Goal: Information Seeking & Learning: Check status

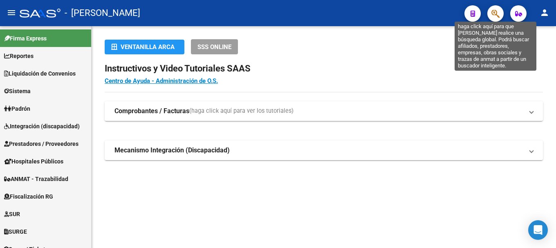
click at [494, 12] on icon "button" at bounding box center [496, 13] width 8 height 9
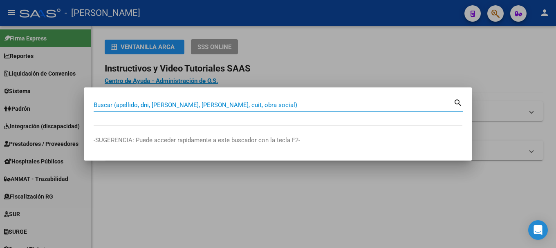
paste input "27301538303"
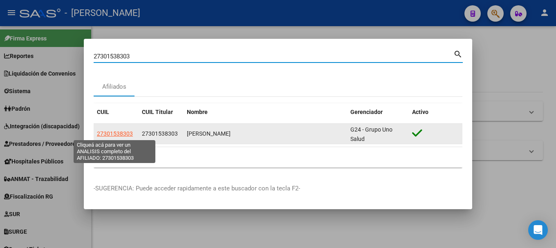
click at [118, 134] on span "27301538303" at bounding box center [115, 133] width 36 height 7
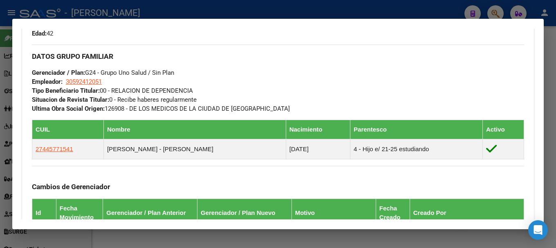
scroll to position [491, 0]
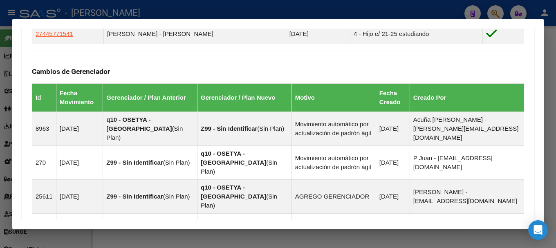
click at [0, 129] on div at bounding box center [278, 124] width 556 height 248
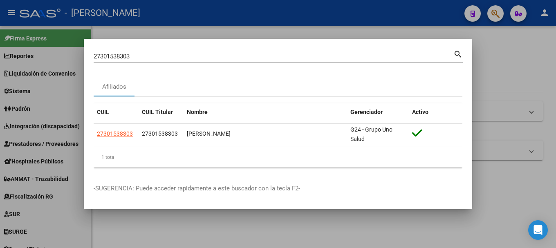
click at [205, 62] on div "27301538303 Buscar (apellido, dni, cuil, nro traspaso, cuit, obra social)" at bounding box center [274, 56] width 360 height 12
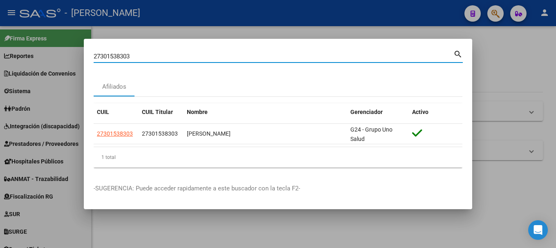
click at [207, 57] on input "27301538303" at bounding box center [274, 56] width 360 height 7
paste input "45718095"
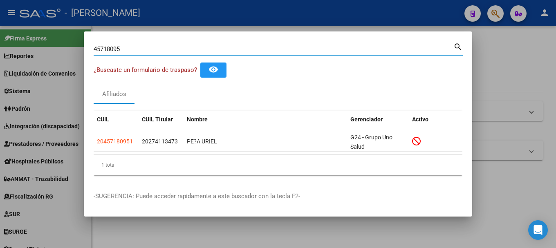
click at [215, 50] on input "45718095" at bounding box center [274, 48] width 360 height 7
paste input "201847634"
click at [137, 49] on input "20184763495" at bounding box center [274, 48] width 360 height 7
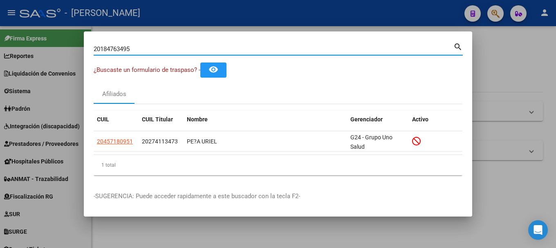
paste input "44230864"
click at [203, 47] on input "44230864" at bounding box center [274, 48] width 360 height 7
paste input "90826"
click at [215, 46] on input "44290826" at bounding box center [274, 48] width 360 height 7
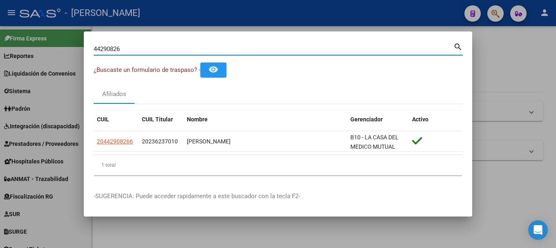
click at [215, 46] on input "44290826" at bounding box center [274, 48] width 360 height 7
paste input "27414048779"
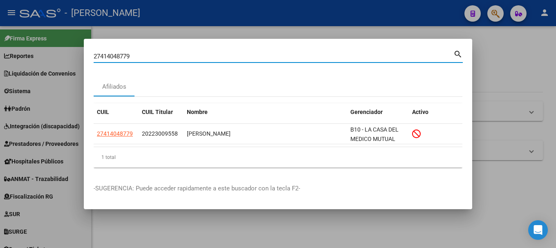
click at [199, 61] on div "27414048779 Buscar (apellido, dni, cuil, nro traspaso, cuit, obra social)" at bounding box center [274, 56] width 360 height 12
click at [199, 58] on input "27414048779" at bounding box center [274, 56] width 360 height 7
paste input "45827934"
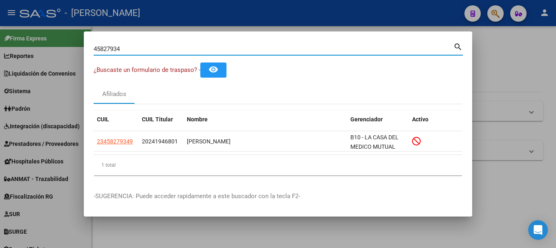
click at [201, 45] on input "45827934" at bounding box center [274, 48] width 360 height 7
paste input "27455061410"
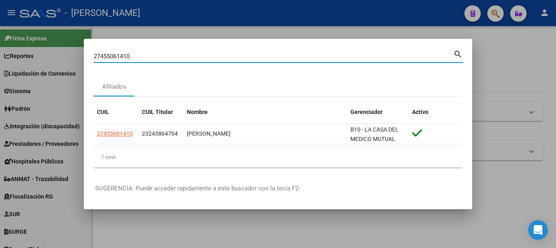
click at [247, 53] on input "27455061410" at bounding box center [274, 56] width 360 height 7
paste input "4449490"
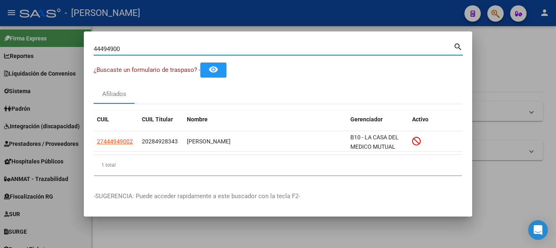
click at [195, 48] on input "44494900" at bounding box center [274, 48] width 360 height 7
paste input "6134684"
click at [175, 45] on input "46134684" at bounding box center [274, 48] width 360 height 7
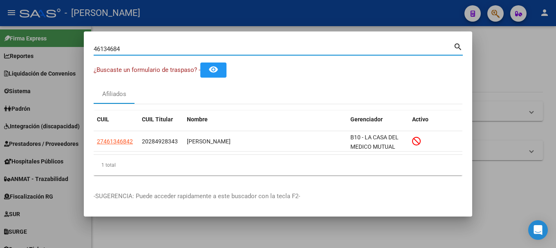
paste input "20451878957"
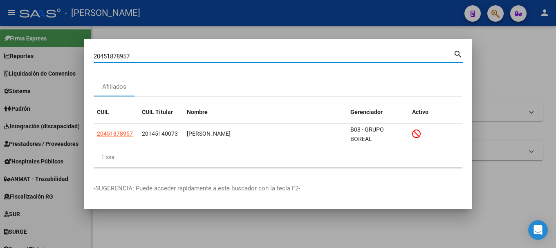
click at [164, 58] on input "20451878957" at bounding box center [274, 56] width 360 height 7
paste input "45278622"
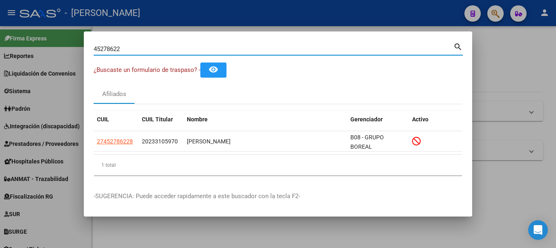
click at [161, 37] on mat-dialog-container "45278622 Buscar (apellido, dni, cuil, nro traspaso, cuit, obra social) search ¿…" at bounding box center [278, 124] width 389 height 186
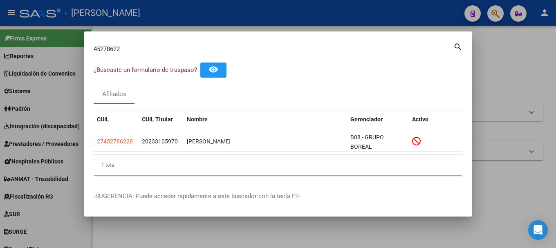
click at [148, 54] on div "45278622 Buscar (apellido, dni, cuil, nro traspaso, cuit, obra social)" at bounding box center [274, 49] width 360 height 12
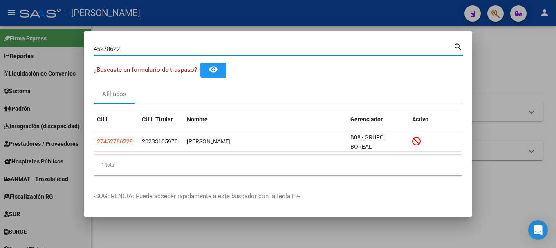
click at [148, 51] on input "45278622" at bounding box center [274, 48] width 360 height 7
paste input "1871390"
type input "41871390"
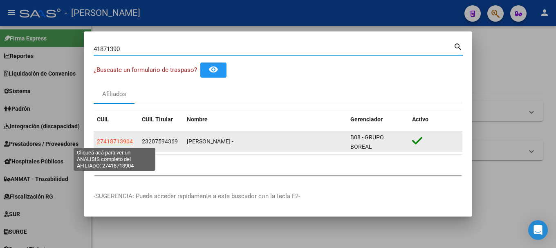
click at [116, 141] on span "27418713904" at bounding box center [115, 141] width 36 height 7
type textarea "27418713904"
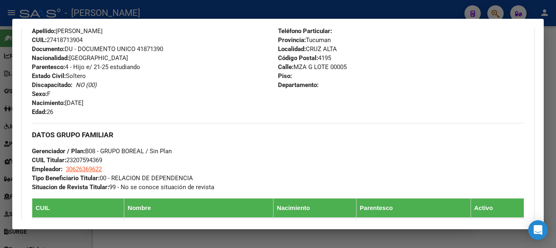
scroll to position [287, 0]
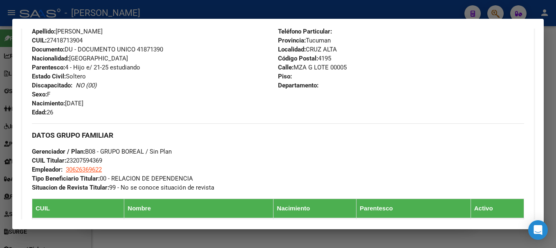
click at [230, 6] on div at bounding box center [278, 124] width 556 height 248
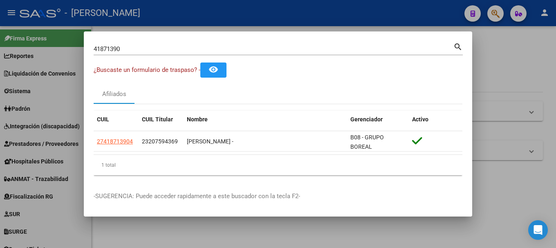
click at [143, 54] on div "41871390 Buscar (apellido, dni, cuil, nro traspaso, cuit, obra social)" at bounding box center [274, 49] width 360 height 12
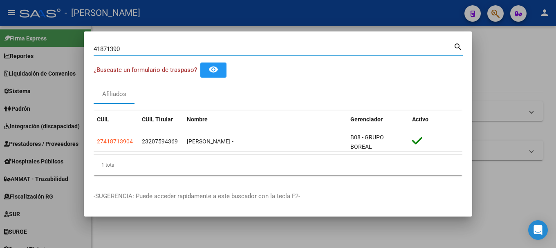
click at [143, 54] on div "41871390 Buscar (apellido, dni, cuil, nro traspaso, cuit, obra social)" at bounding box center [274, 49] width 360 height 12
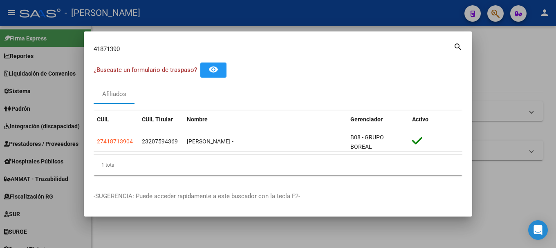
click at [143, 53] on div "41871390 Buscar (apellido, dni, cuil, nro traspaso, cuit, obra social)" at bounding box center [274, 49] width 360 height 12
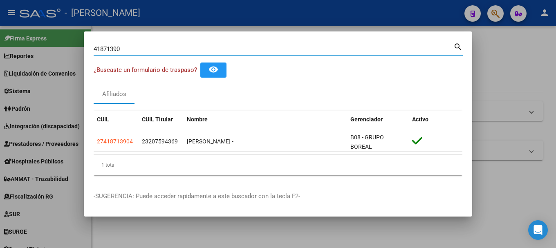
click at [148, 49] on input "41871390" at bounding box center [274, 48] width 360 height 7
paste input "5196136"
click at [217, 50] on input "45196136" at bounding box center [274, 48] width 360 height 7
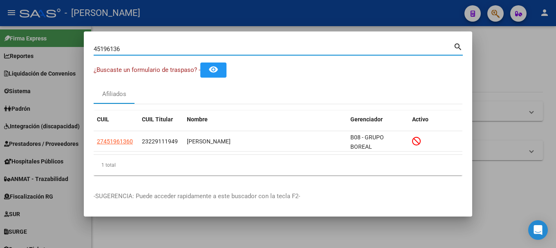
paste input "20452792614"
type input "20452792614"
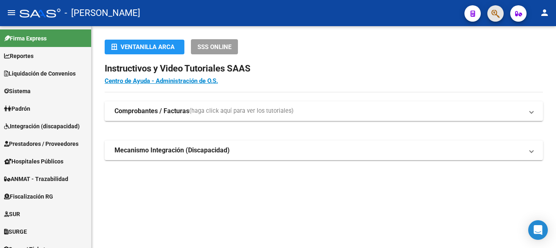
click at [501, 14] on button "button" at bounding box center [495, 13] width 16 height 16
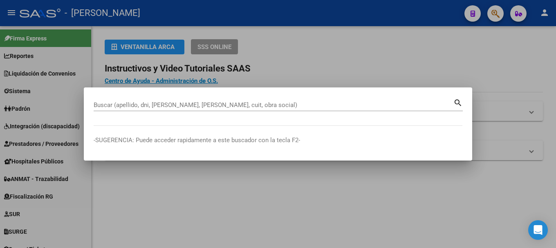
paste input "20455931151"
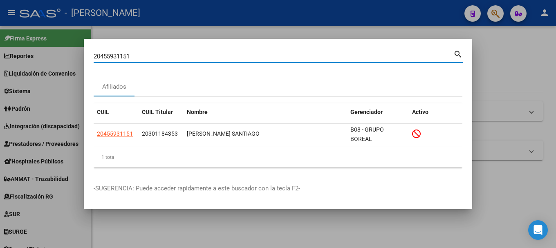
click at [150, 54] on input "20455931151" at bounding box center [274, 56] width 360 height 7
paste input "7444668658"
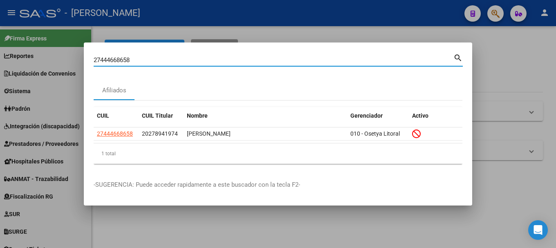
click at [195, 60] on input "27444668658" at bounding box center [274, 59] width 360 height 7
paste input "42734679"
type input "42734679"
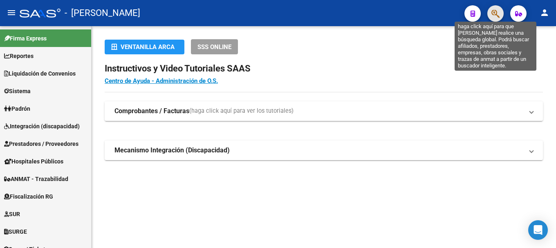
click at [494, 15] on icon "button" at bounding box center [496, 13] width 8 height 9
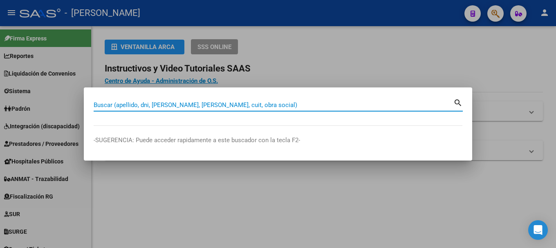
paste input "27414123436"
type input "27414123436"
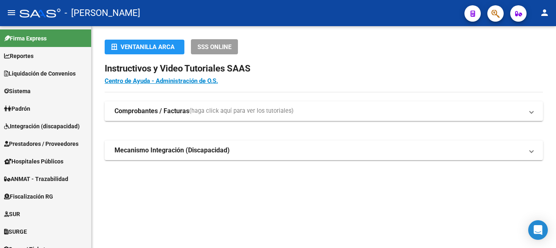
click at [490, 12] on button "button" at bounding box center [495, 13] width 16 height 16
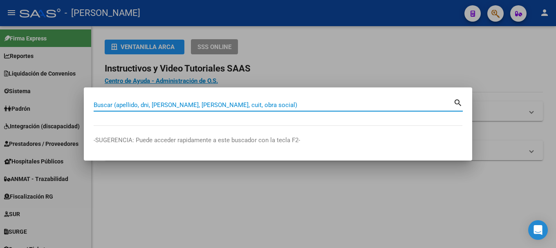
paste input "20316358749"
type input "20316358749"
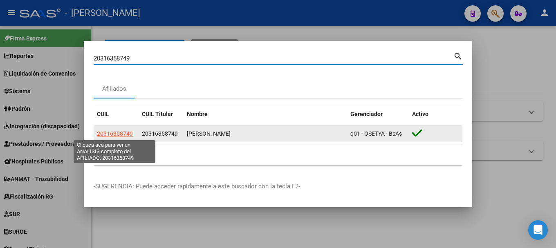
click at [107, 131] on span "20316358749" at bounding box center [115, 133] width 36 height 7
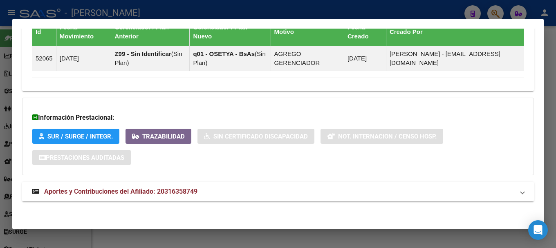
click at [224, 192] on mat-panel-title "Aportes y Contribuciones del Afiliado: 20316358749" at bounding box center [273, 192] width 483 height 10
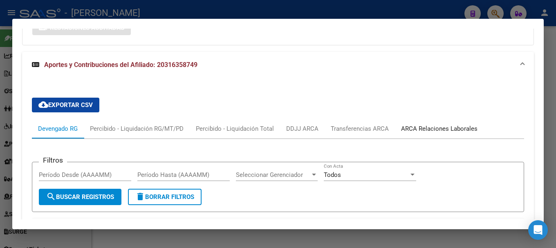
click at [442, 126] on div "ARCA Relaciones Laborales" at bounding box center [439, 128] width 76 height 9
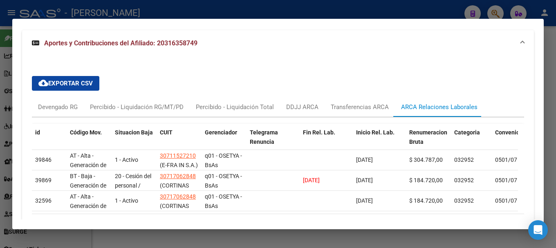
scroll to position [691, 0]
